Goal: Find specific page/section: Find specific page/section

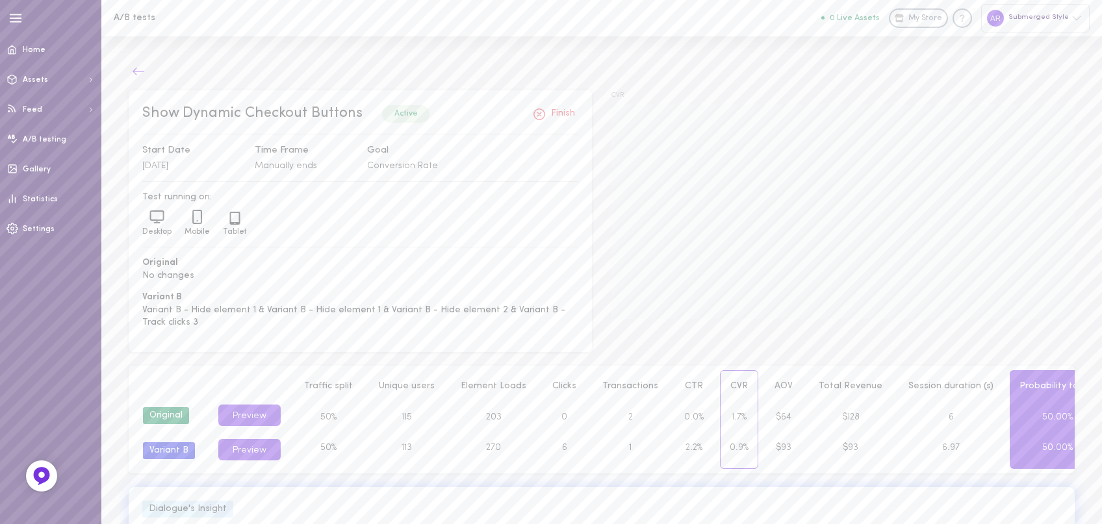
click at [134, 75] on icon at bounding box center [138, 71] width 13 height 13
